Goal: Task Accomplishment & Management: Complete application form

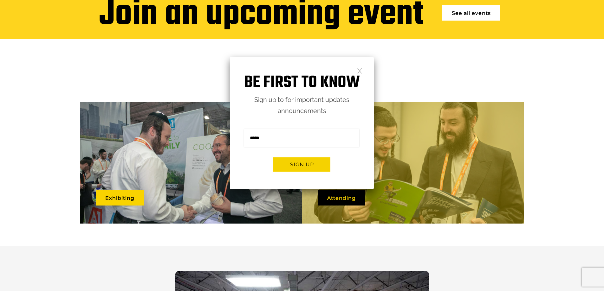
scroll to position [276, 0]
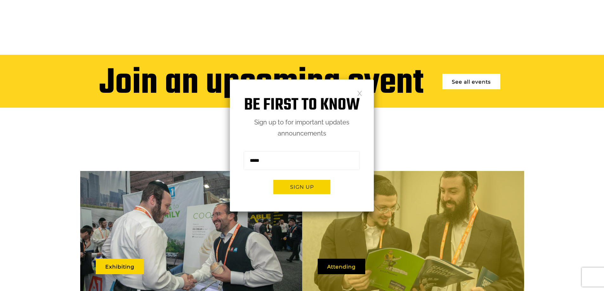
click at [360, 92] on link at bounding box center [359, 92] width 5 height 5
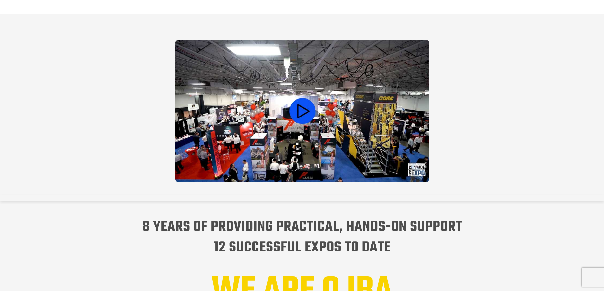
scroll to position [593, 0]
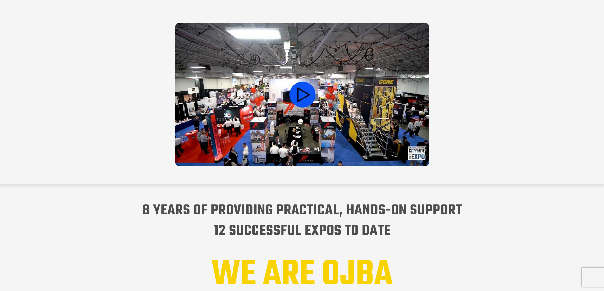
click at [303, 83] on video at bounding box center [302, 94] width 254 height 143
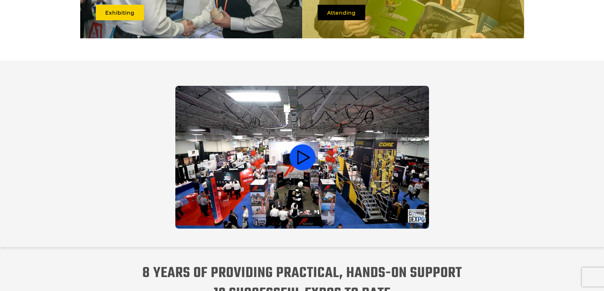
scroll to position [530, 0]
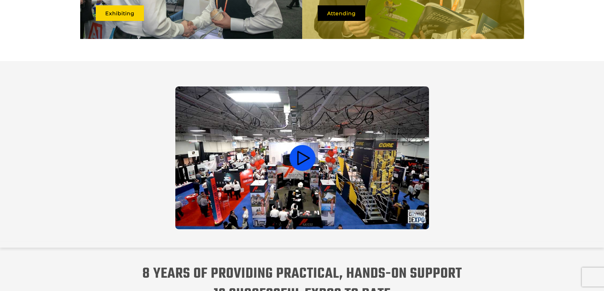
click at [304, 150] on video at bounding box center [302, 158] width 254 height 143
click at [298, 148] on video at bounding box center [302, 158] width 254 height 143
click at [258, 180] on video at bounding box center [302, 158] width 254 height 143
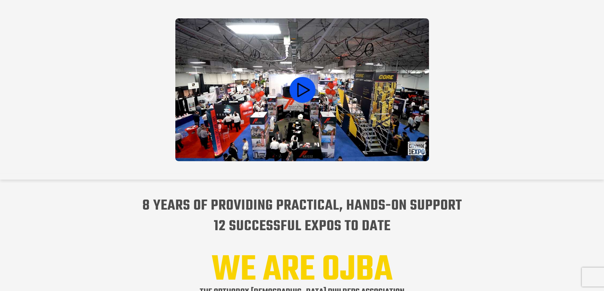
scroll to position [625, 0]
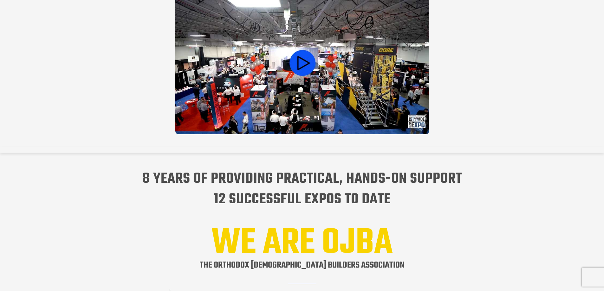
click at [282, 103] on video at bounding box center [302, 62] width 254 height 143
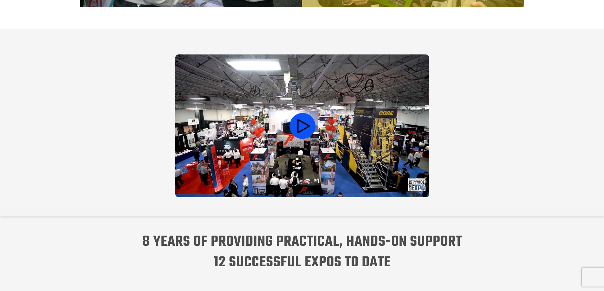
scroll to position [562, 0]
click at [289, 110] on video at bounding box center [302, 126] width 254 height 143
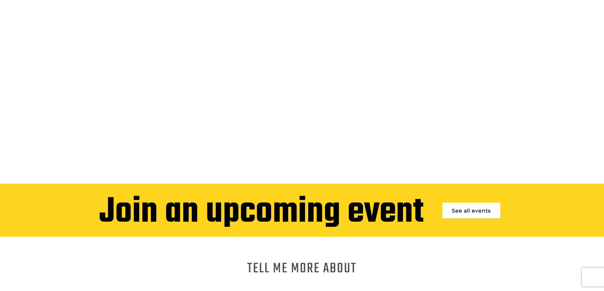
scroll to position [0, 0]
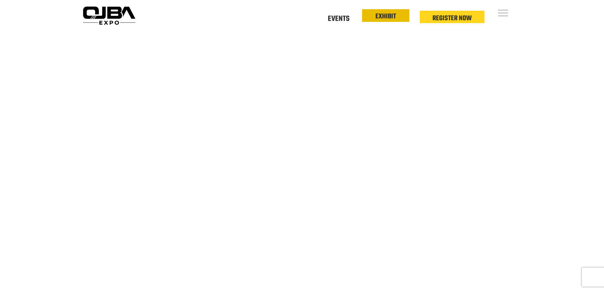
click at [394, 15] on link "EXHIBIT" at bounding box center [385, 16] width 21 height 11
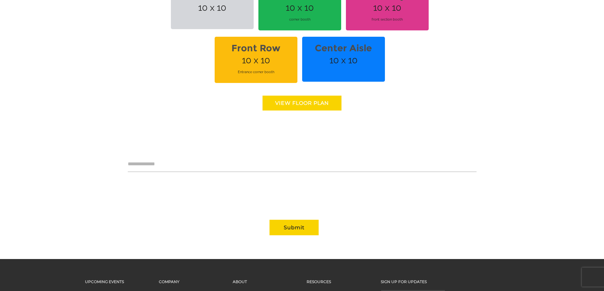
scroll to position [598, 0]
